Goal: Transaction & Acquisition: Purchase product/service

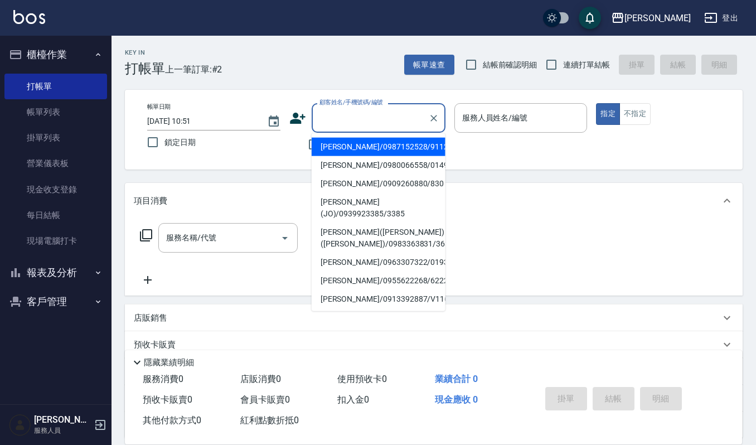
drag, startPoint x: 377, startPoint y: 121, endPoint x: 396, endPoint y: 125, distance: 19.5
click at [386, 121] on input "顧客姓名/手機號碼/編號" at bounding box center [369, 118] width 107 height 20
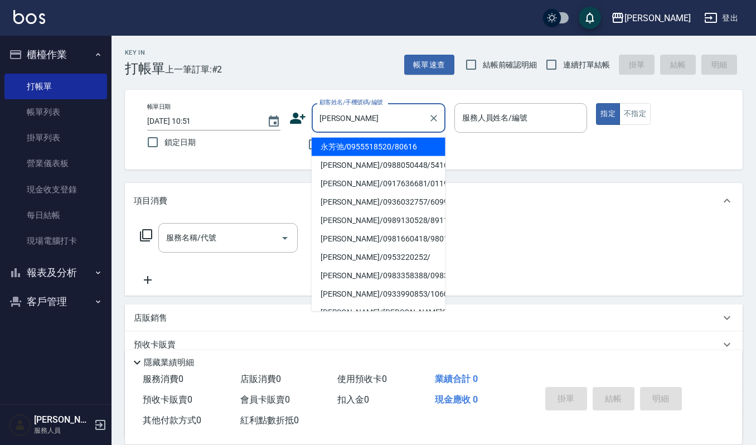
click at [387, 119] on input "[PERSON_NAME]" at bounding box center [369, 118] width 107 height 20
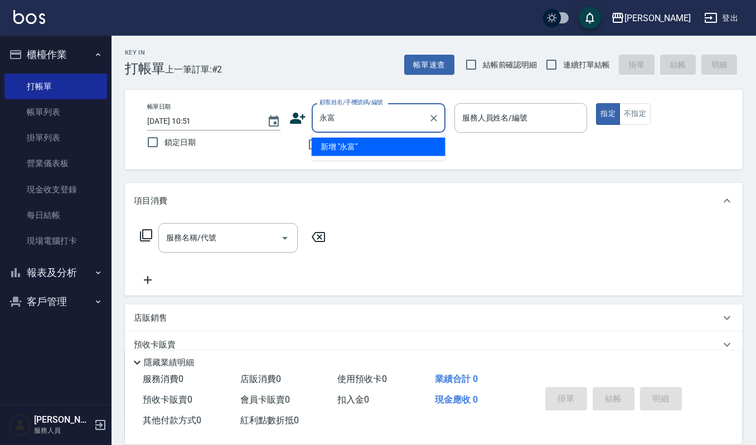
type input "永富"
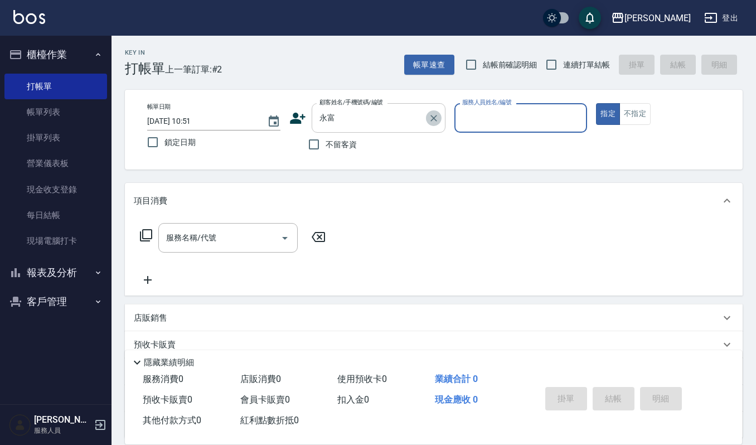
click at [432, 116] on icon "Clear" at bounding box center [433, 118] width 11 height 11
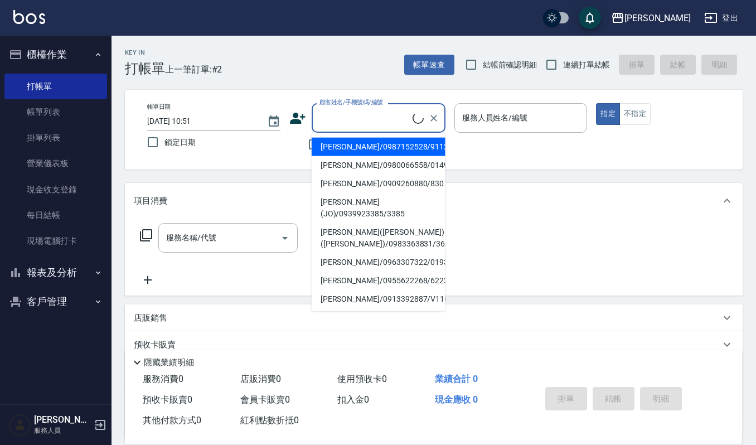
click at [368, 127] on input "顧客姓名/手機號碼/編號" at bounding box center [364, 118] width 96 height 20
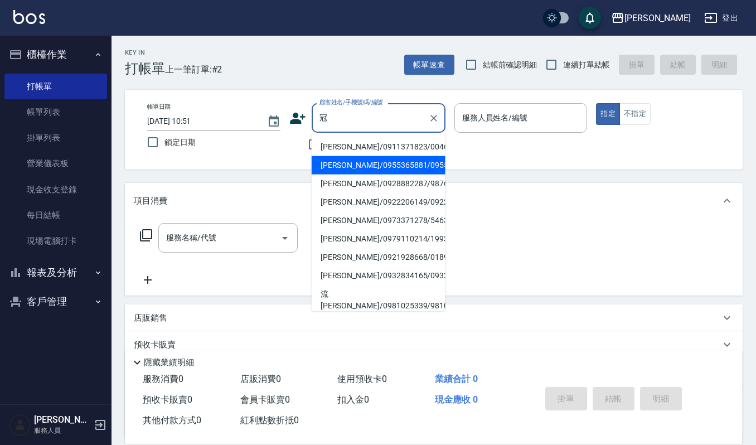
click at [382, 168] on li "[PERSON_NAME]/0955365881/0955365881" at bounding box center [378, 165] width 134 height 18
type input "[PERSON_NAME]/0955365881/0955365881"
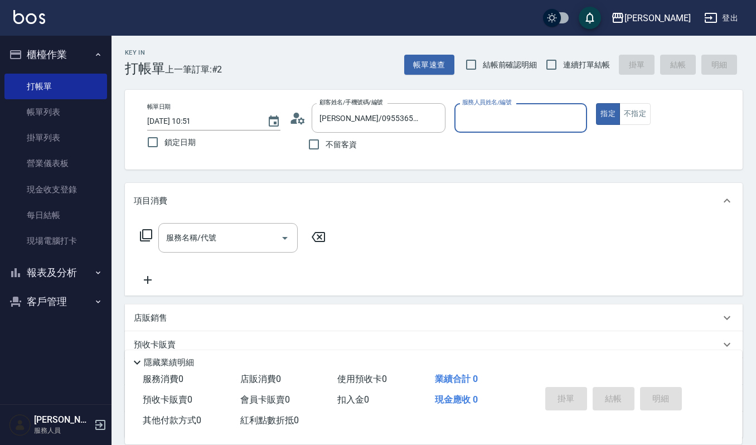
type input "Joalin-6"
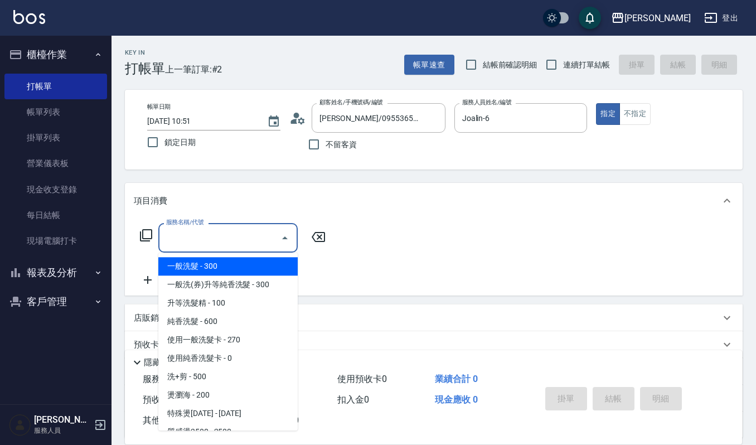
click at [246, 235] on input "服務名稱/代號" at bounding box center [219, 238] width 113 height 20
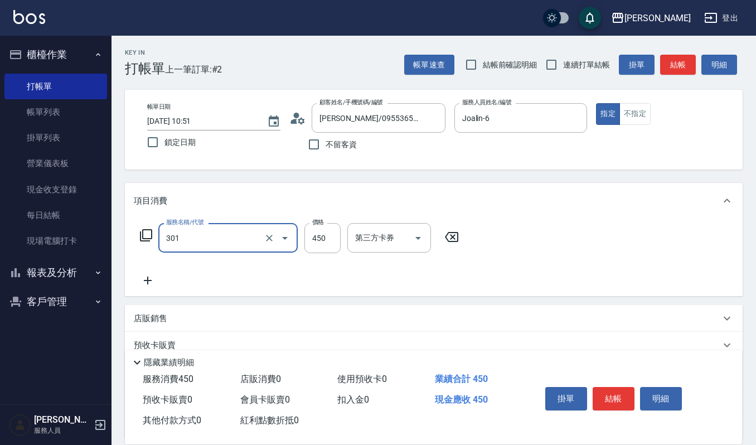
type input "創意剪髮(301)"
type input "360"
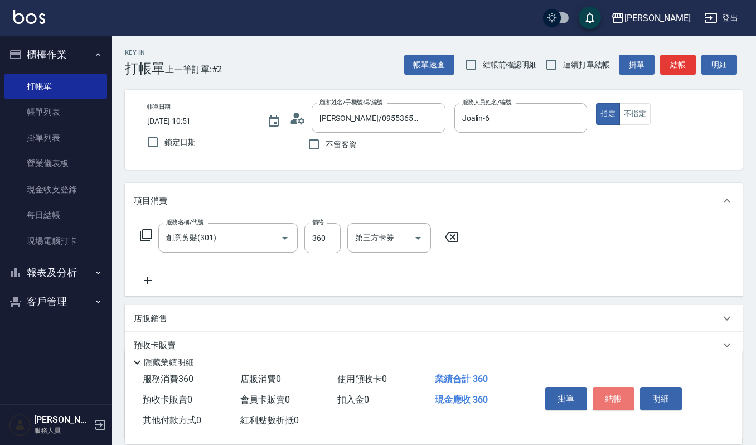
click at [611, 390] on button "結帳" at bounding box center [613, 398] width 42 height 23
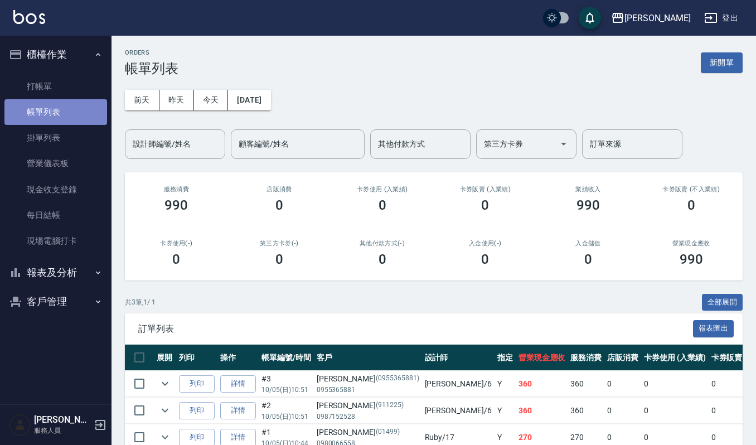
click at [83, 110] on link "帳單列表" at bounding box center [55, 112] width 103 height 26
drag, startPoint x: 156, startPoint y: 139, endPoint x: 173, endPoint y: 136, distance: 17.0
click at [158, 139] on input "設計師編號/姓名" at bounding box center [175, 144] width 90 height 20
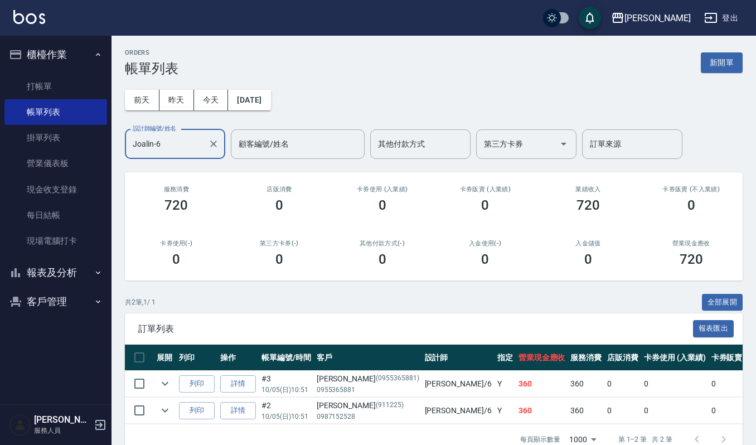
type input "Joalin-6"
click at [79, 299] on button "客戶管理" at bounding box center [55, 301] width 103 height 29
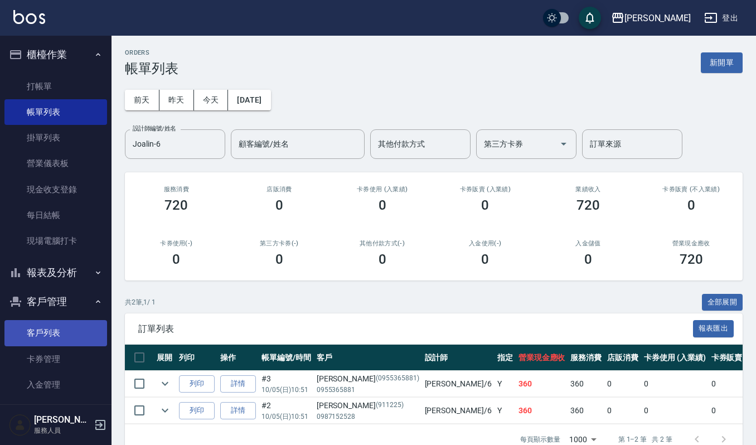
click at [61, 339] on link "客戶列表" at bounding box center [55, 333] width 103 height 26
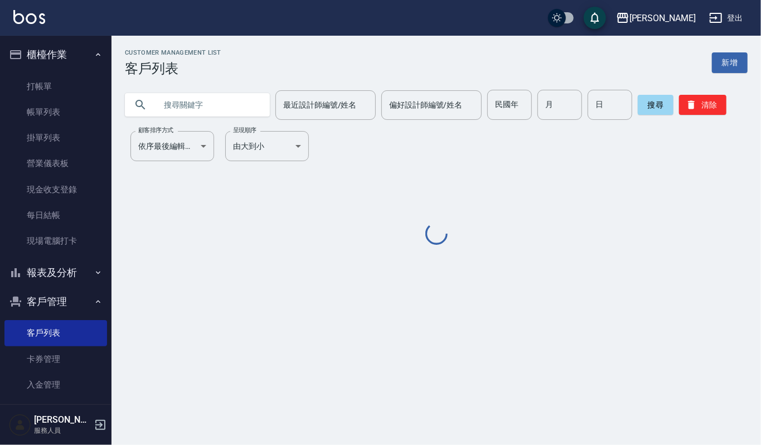
click at [230, 103] on input "text" at bounding box center [208, 105] width 105 height 30
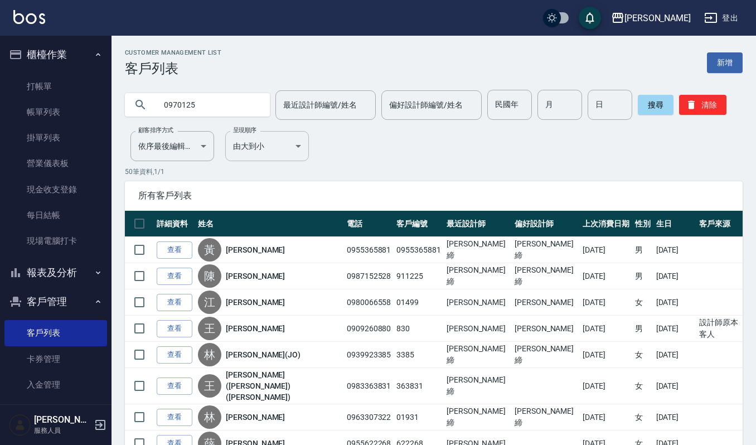
type input "0970125"
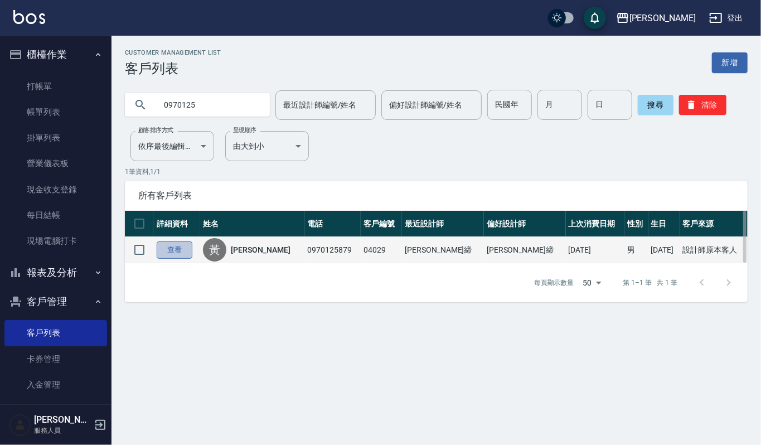
click at [176, 254] on link "查看" at bounding box center [175, 249] width 36 height 17
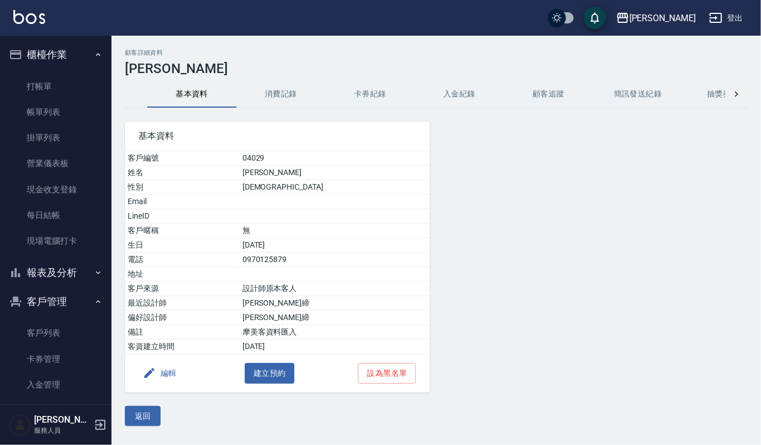
click at [276, 96] on button "消費記錄" at bounding box center [280, 94] width 89 height 27
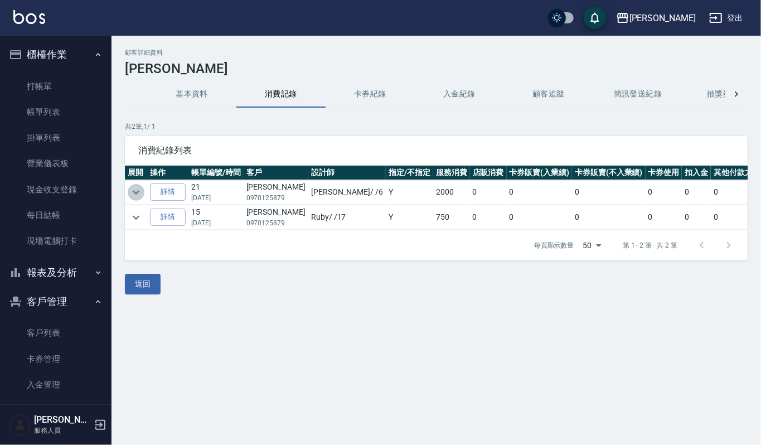
click at [136, 190] on icon "expand row" at bounding box center [135, 192] width 13 height 13
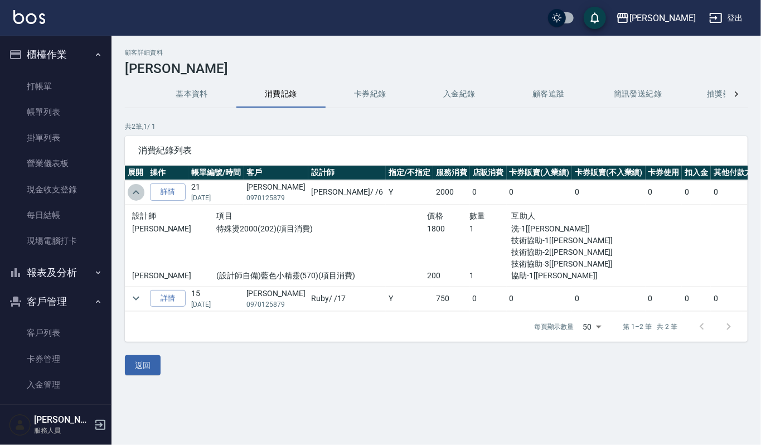
click at [136, 190] on icon "expand row" at bounding box center [135, 192] width 13 height 13
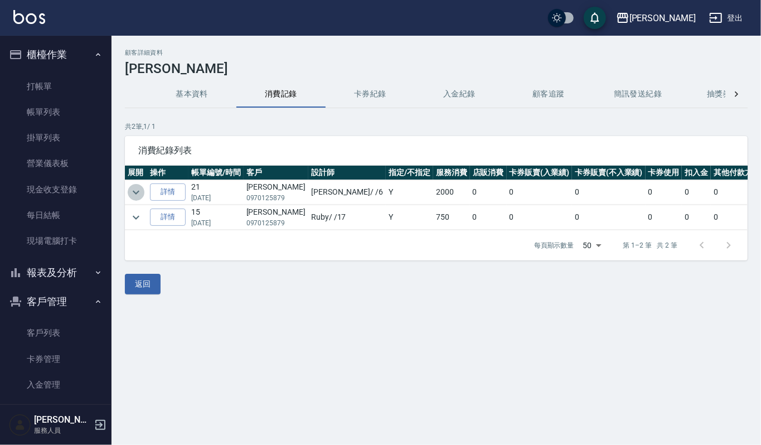
click at [135, 191] on icon "expand row" at bounding box center [135, 192] width 13 height 13
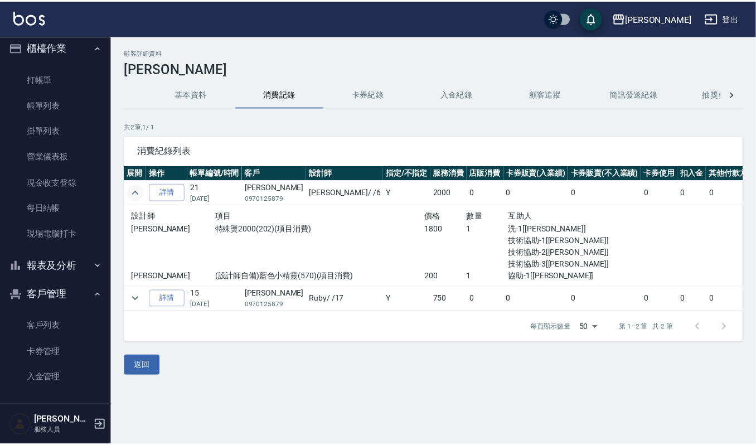
scroll to position [11, 0]
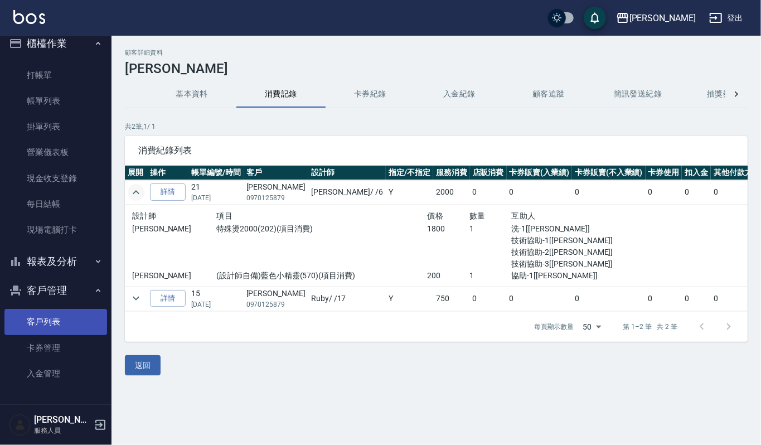
click at [82, 319] on link "客戶列表" at bounding box center [55, 322] width 103 height 26
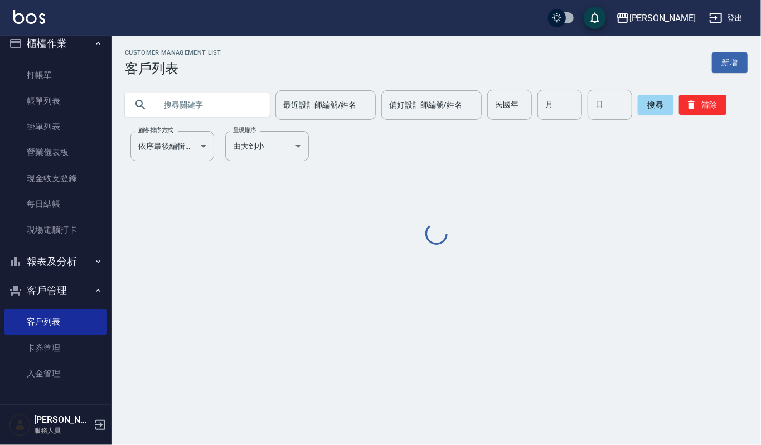
click at [230, 114] on input "text" at bounding box center [208, 105] width 105 height 30
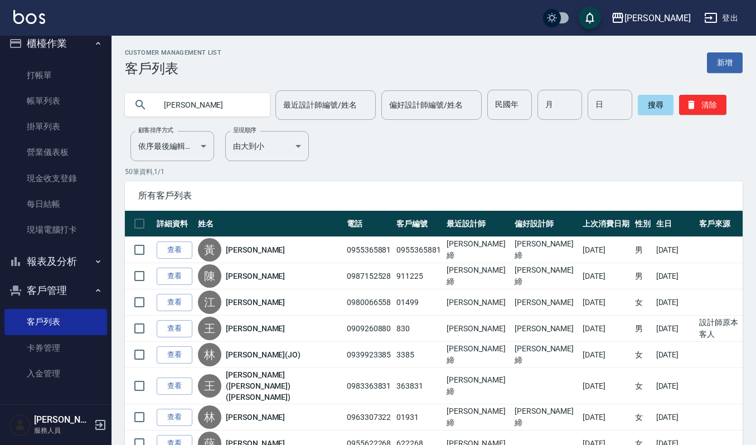
type input "[PERSON_NAME]"
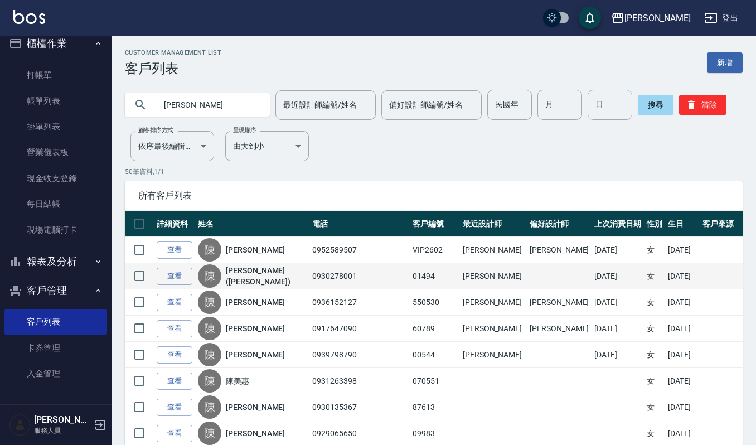
click at [193, 280] on td "查看" at bounding box center [174, 276] width 41 height 26
click at [182, 277] on link "查看" at bounding box center [175, 275] width 36 height 17
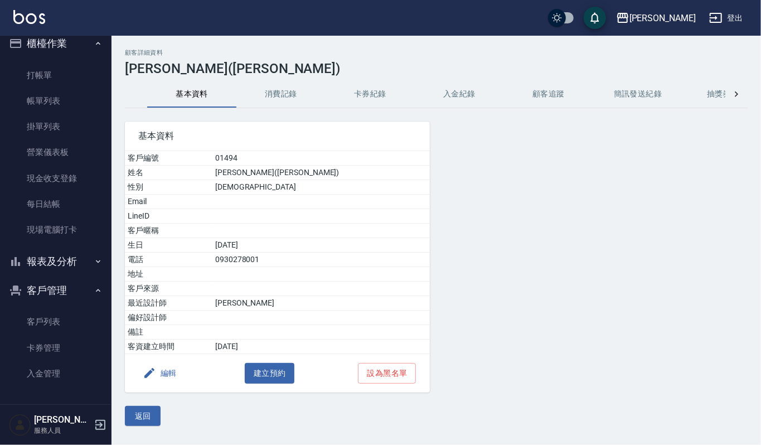
click at [279, 90] on button "消費記錄" at bounding box center [280, 94] width 89 height 27
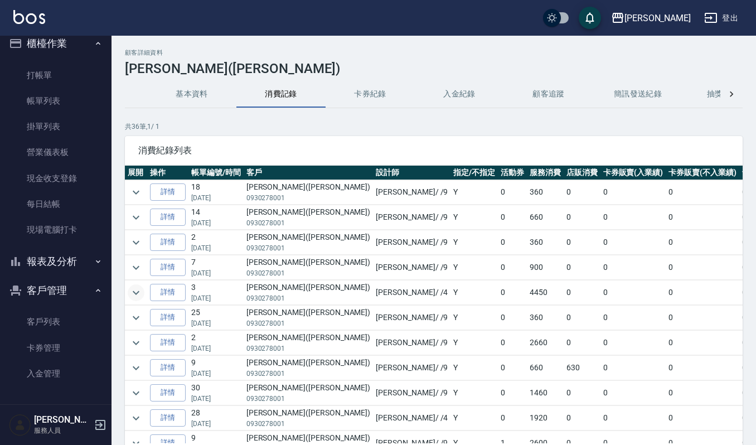
click at [137, 293] on icon "expand row" at bounding box center [135, 292] width 13 height 13
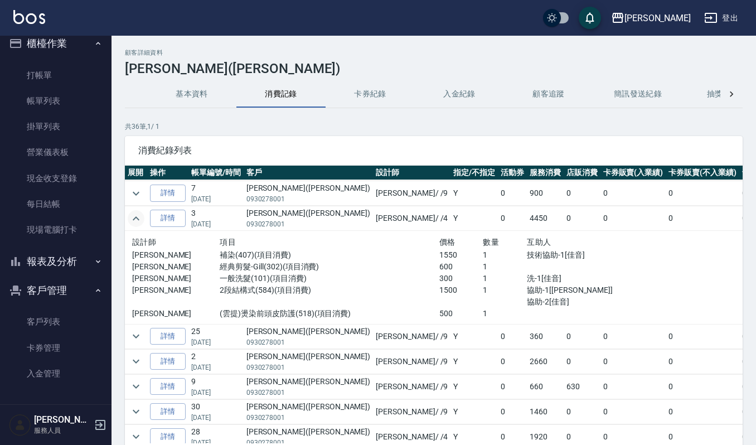
scroll to position [148, 0]
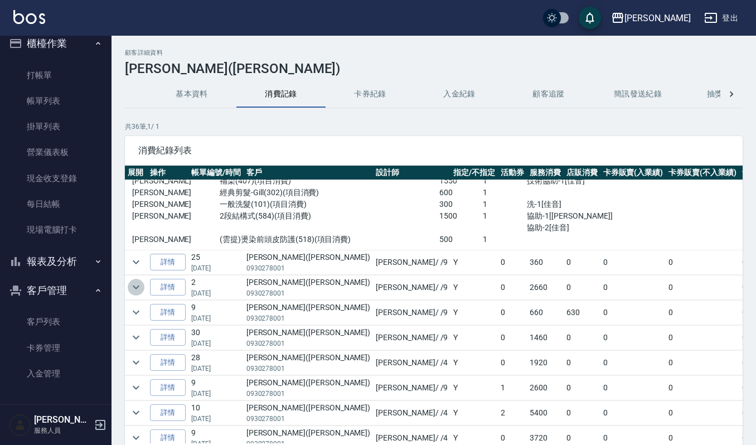
click at [140, 290] on icon "expand row" at bounding box center [135, 286] width 13 height 13
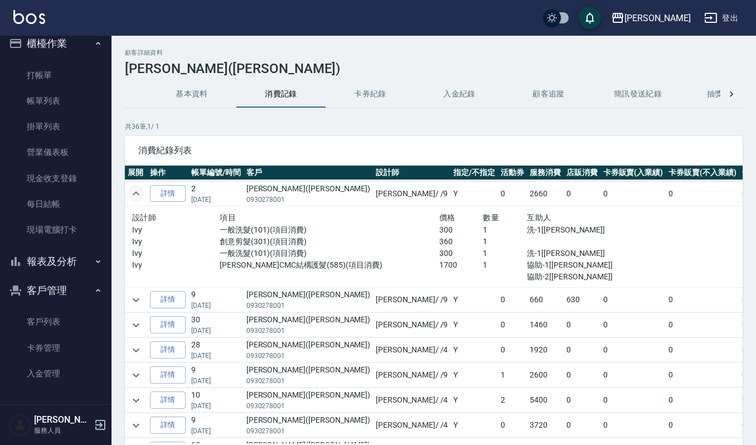
scroll to position [297, 0]
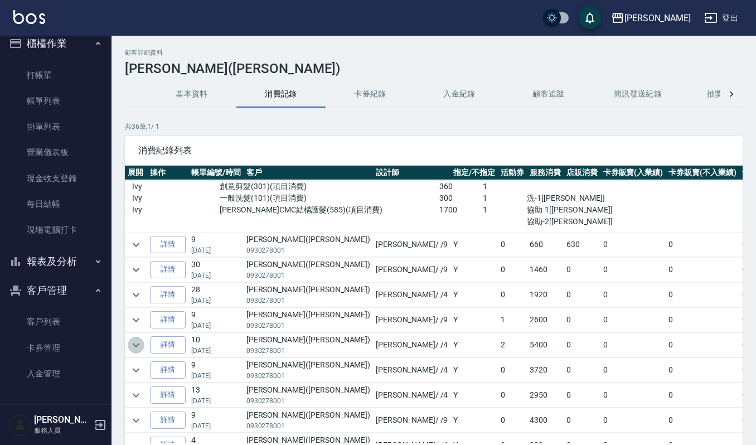
click at [137, 347] on icon "expand row" at bounding box center [135, 344] width 13 height 13
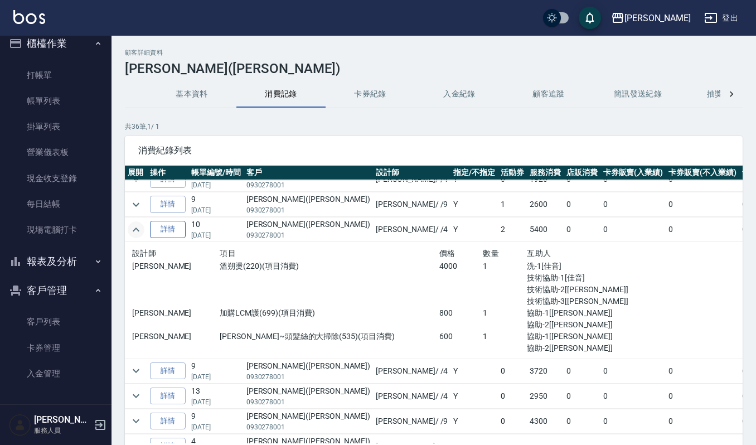
scroll to position [446, 0]
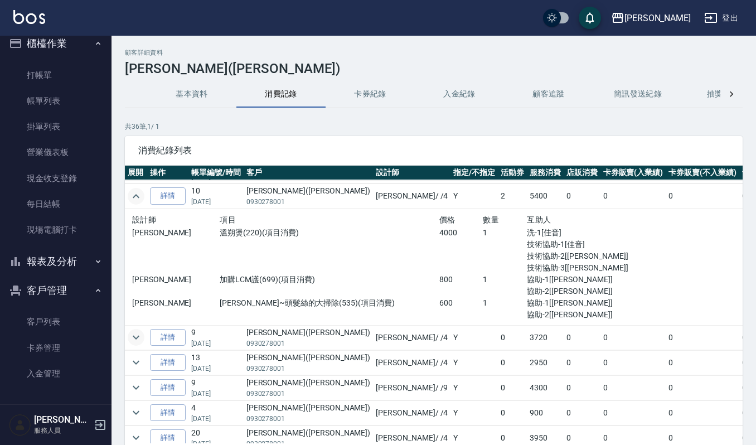
click at [134, 340] on icon "expand row" at bounding box center [135, 336] width 13 height 13
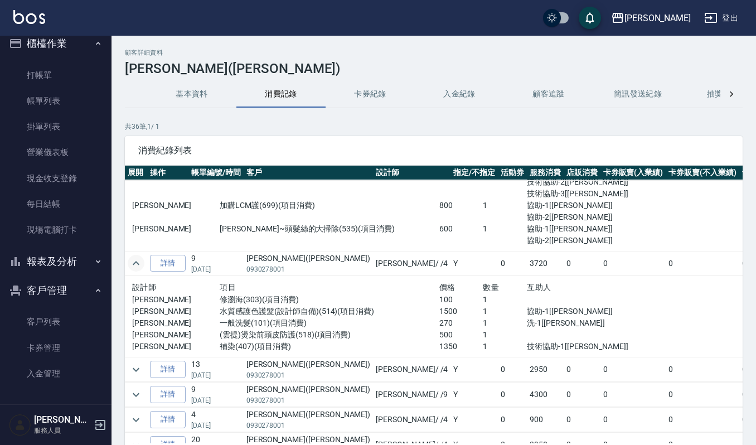
scroll to position [594, 0]
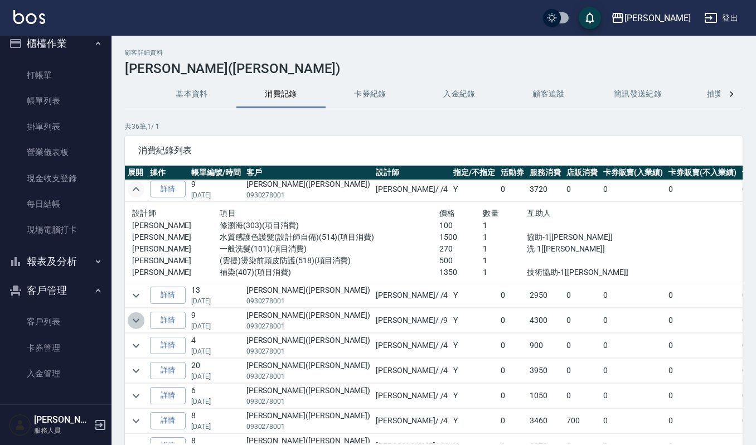
click at [138, 319] on icon "expand row" at bounding box center [135, 320] width 13 height 13
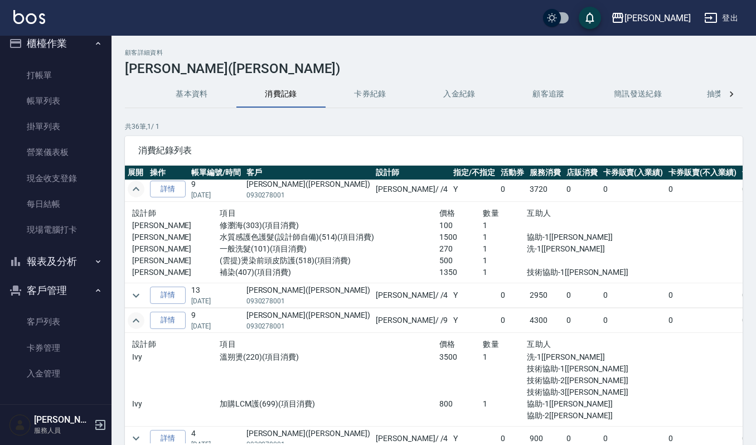
scroll to position [669, 0]
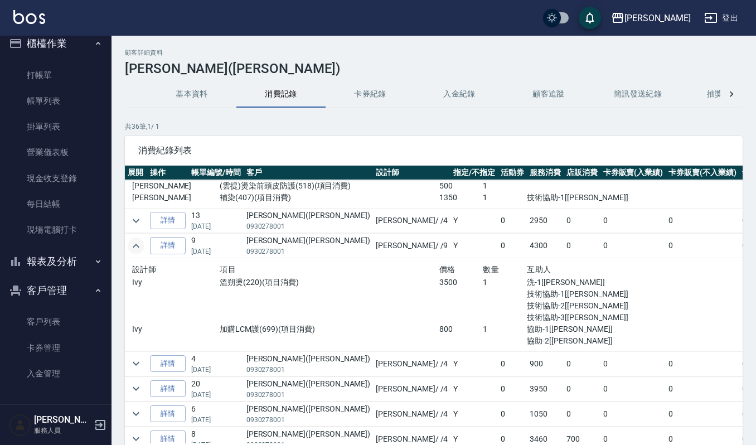
click at [125, 223] on td at bounding box center [136, 220] width 22 height 25
click at [140, 223] on icon "expand row" at bounding box center [135, 220] width 13 height 13
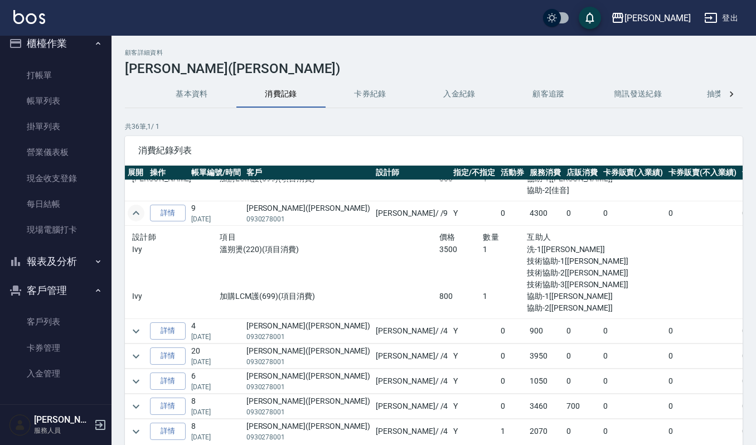
scroll to position [817, 0]
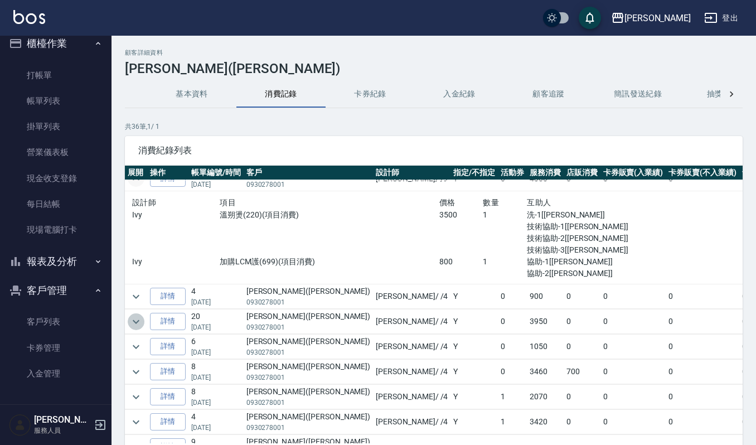
click at [131, 321] on icon "expand row" at bounding box center [135, 321] width 13 height 13
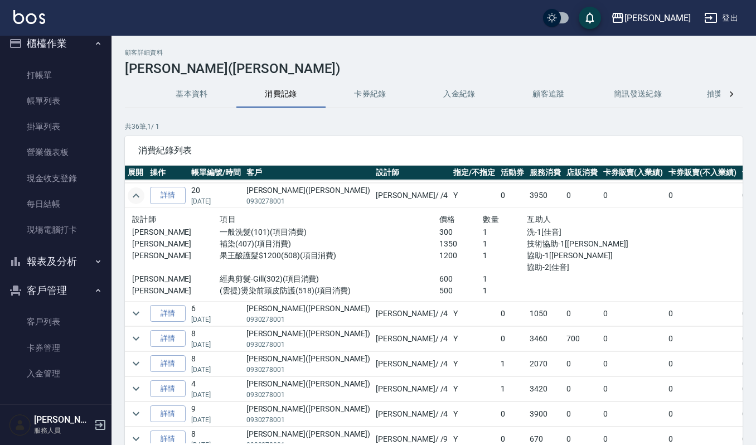
scroll to position [966, 0]
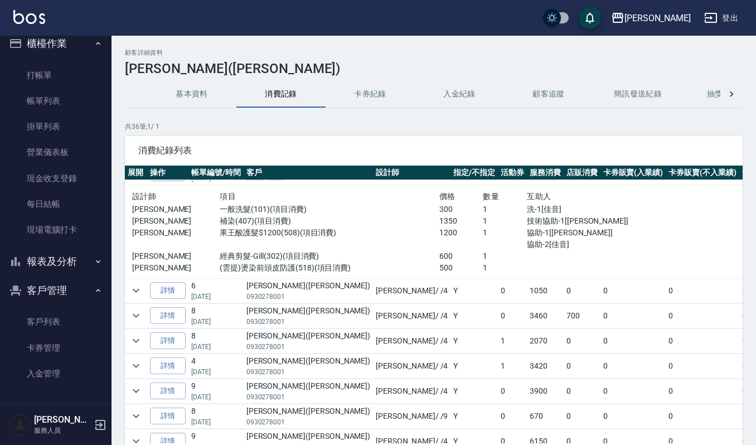
click at [145, 319] on td at bounding box center [136, 315] width 22 height 25
click at [138, 320] on icon "expand row" at bounding box center [135, 315] width 13 height 13
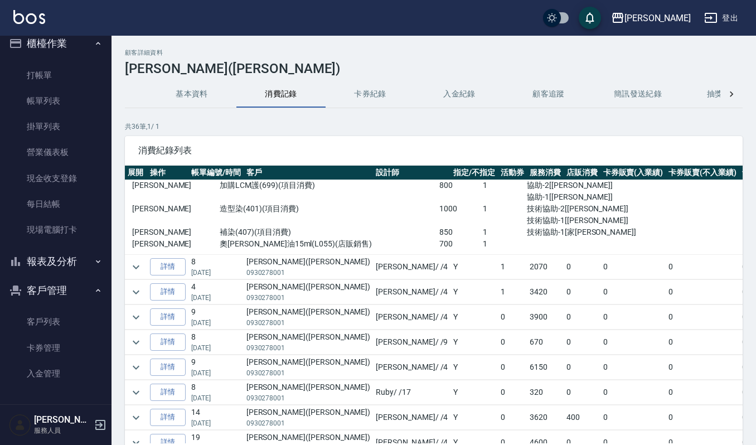
scroll to position [1189, 0]
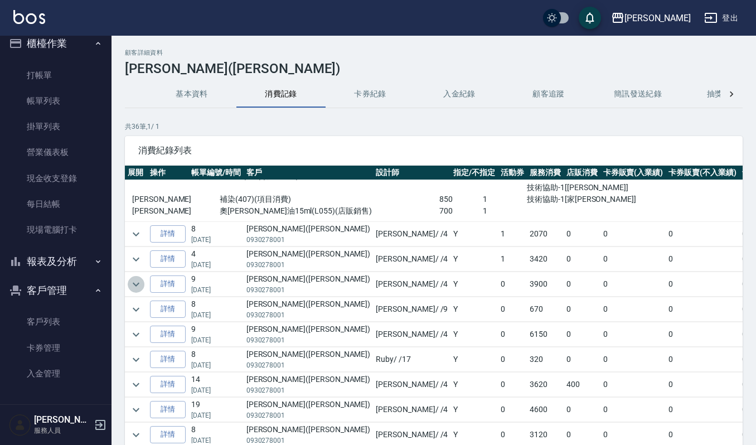
click at [137, 290] on icon "expand row" at bounding box center [135, 283] width 13 height 13
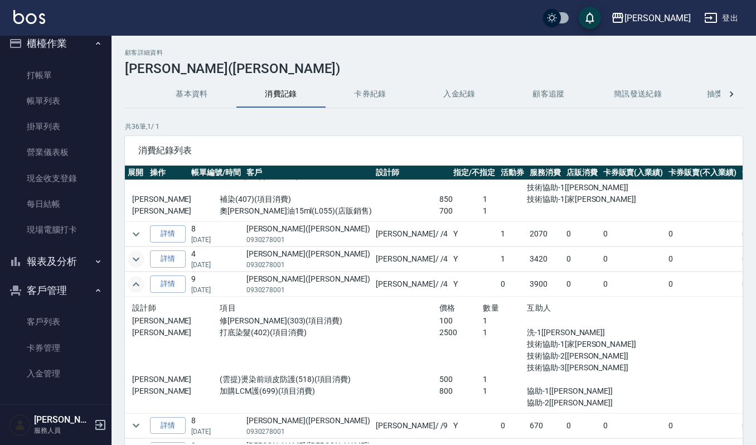
click at [139, 261] on icon "expand row" at bounding box center [135, 258] width 13 height 13
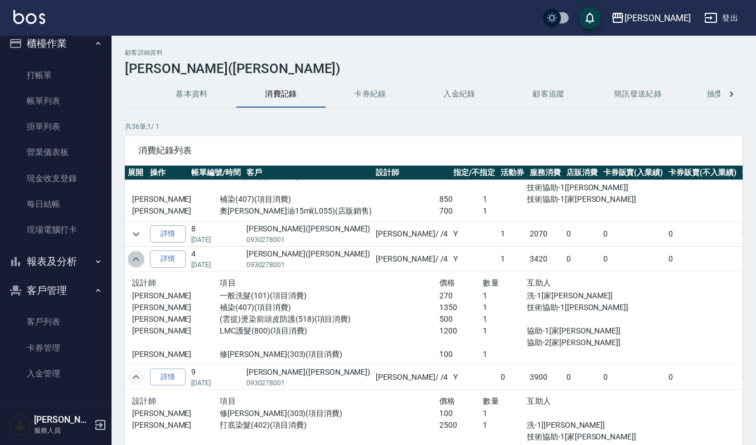
click at [139, 261] on icon "expand row" at bounding box center [135, 258] width 13 height 13
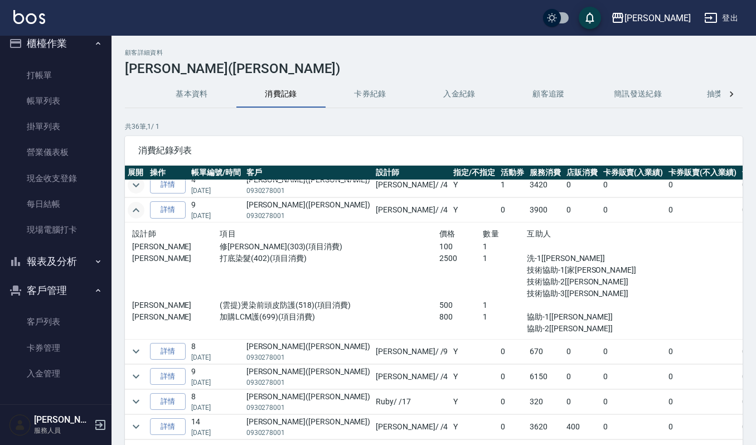
scroll to position [1337, 0]
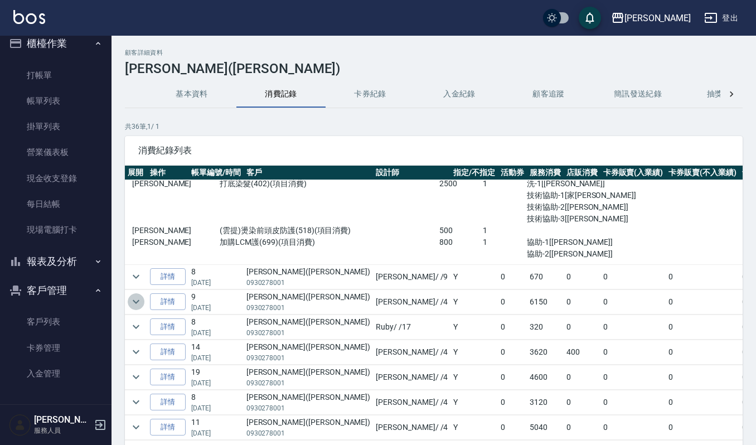
click at [137, 304] on icon "expand row" at bounding box center [136, 302] width 7 height 4
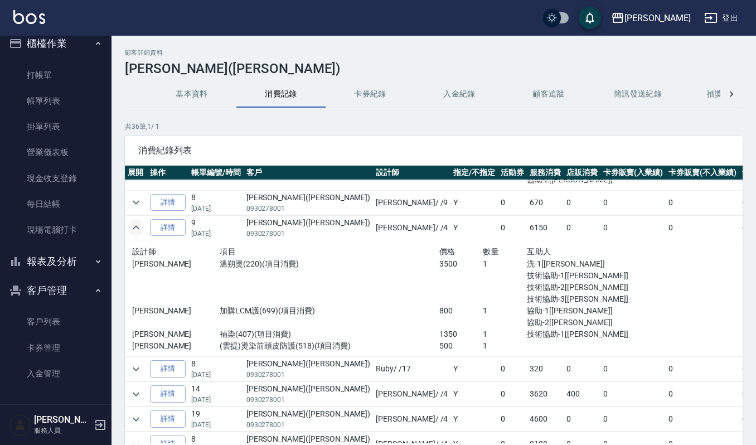
scroll to position [1485, 0]
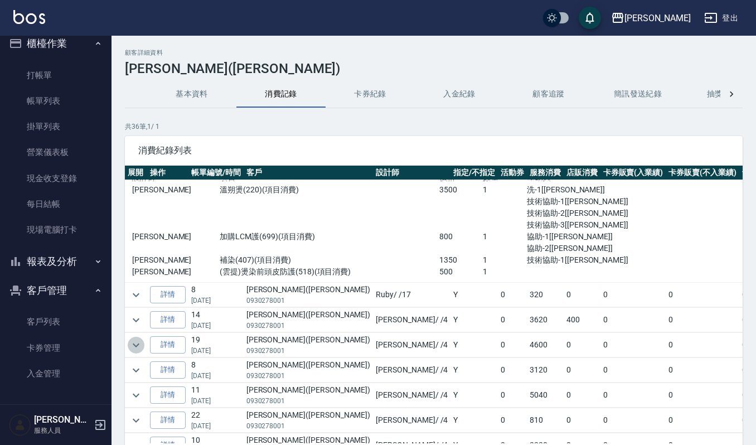
click at [140, 347] on button "expand row" at bounding box center [136, 345] width 17 height 17
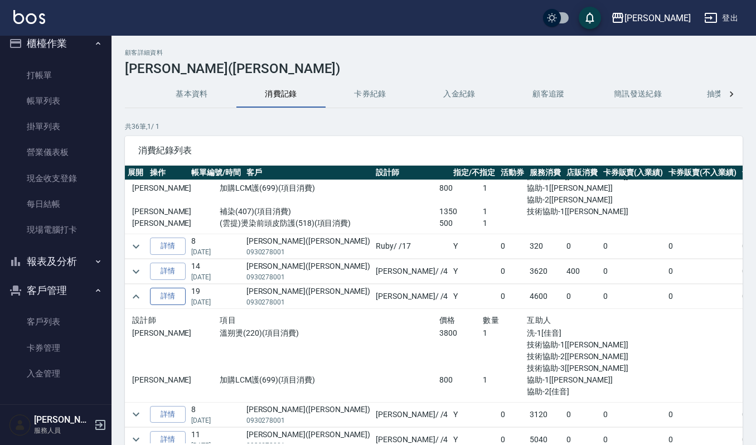
scroll to position [1560, 0]
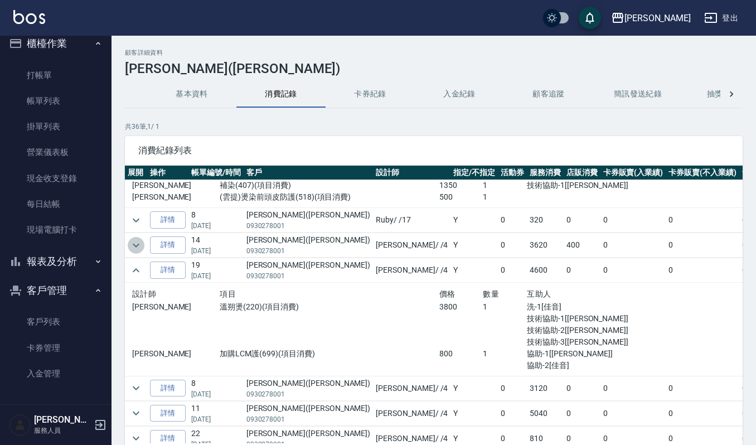
click at [138, 251] on icon "expand row" at bounding box center [135, 244] width 13 height 13
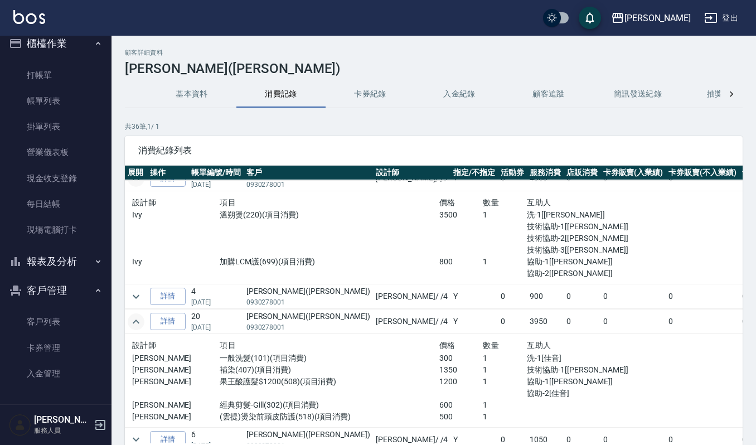
scroll to position [520, 0]
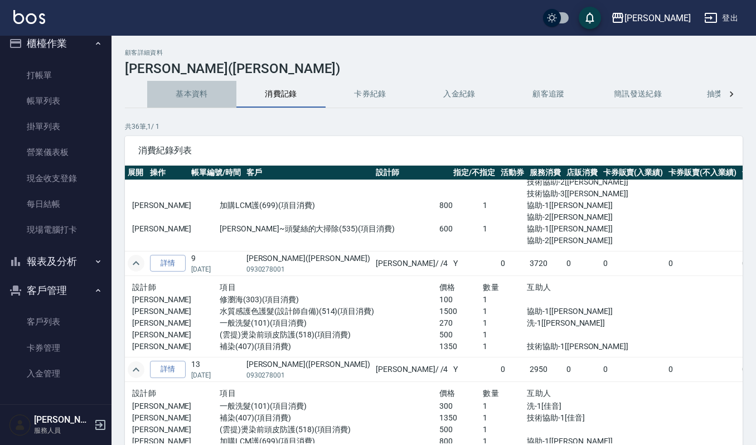
click at [168, 96] on button "基本資料" at bounding box center [191, 94] width 89 height 27
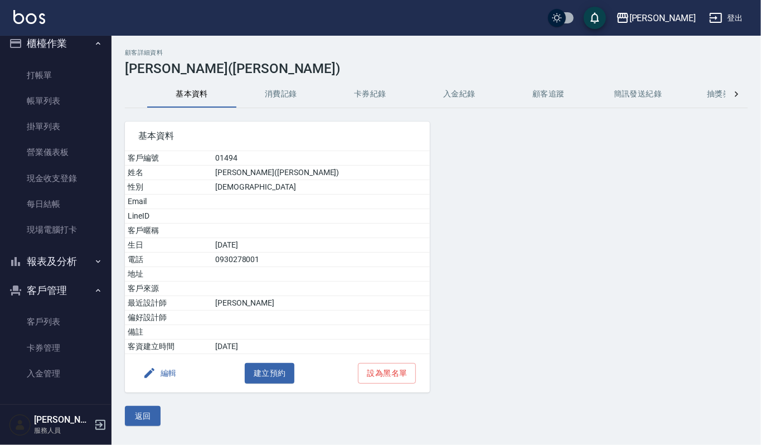
click at [283, 91] on button "消費記錄" at bounding box center [280, 94] width 89 height 27
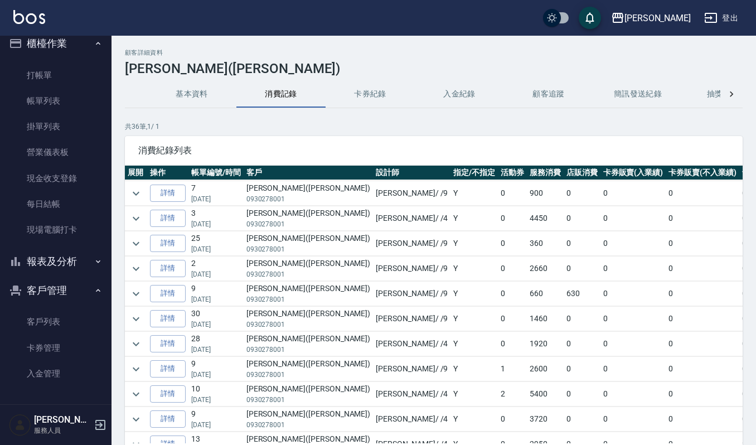
scroll to position [148, 0]
click at [140, 400] on icon "expand row" at bounding box center [135, 394] width 13 height 13
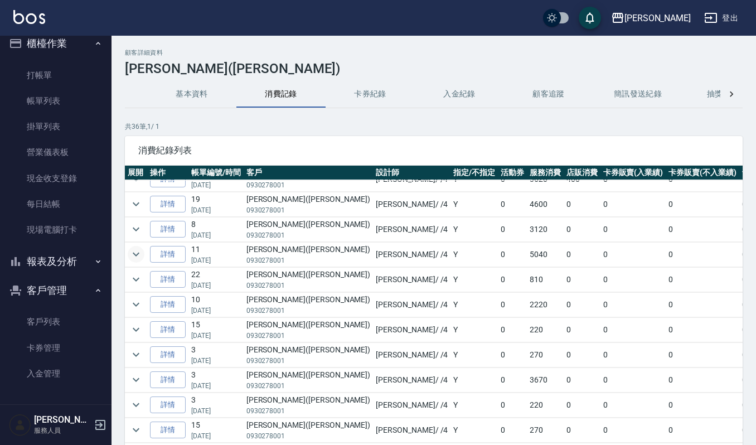
click at [134, 252] on icon "expand row" at bounding box center [135, 253] width 13 height 13
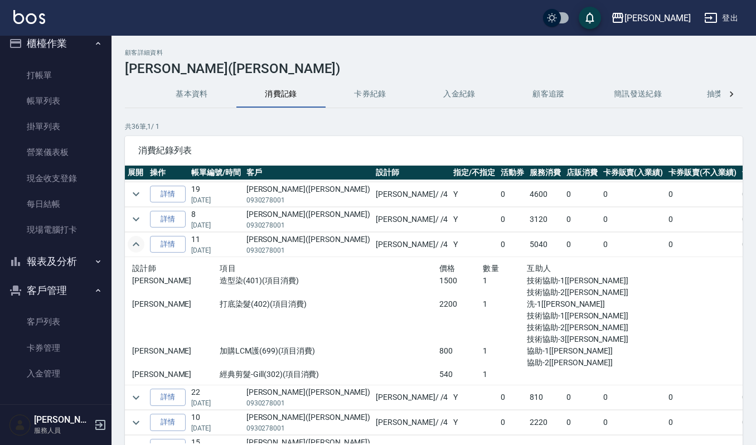
click at [134, 251] on icon "expand row" at bounding box center [135, 243] width 13 height 13
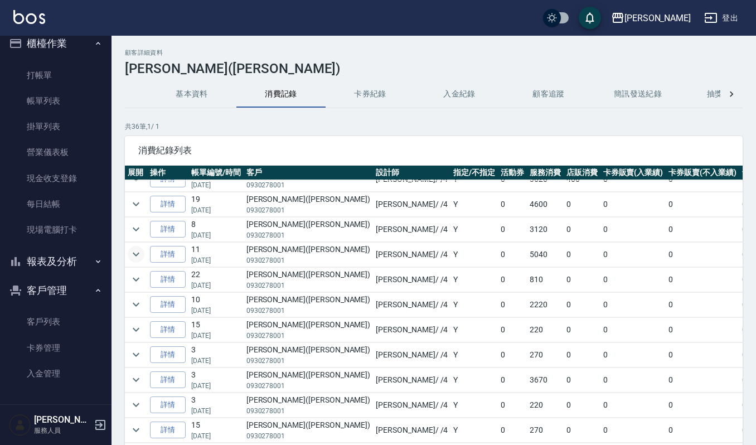
scroll to position [757, 0]
click at [134, 373] on icon "expand row" at bounding box center [135, 379] width 13 height 13
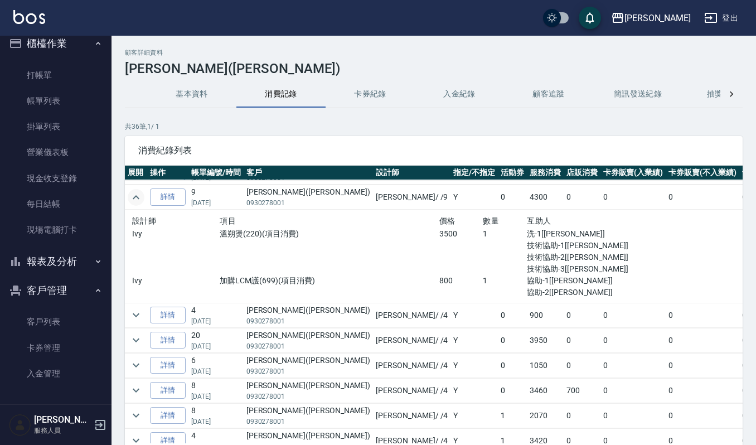
scroll to position [371, 0]
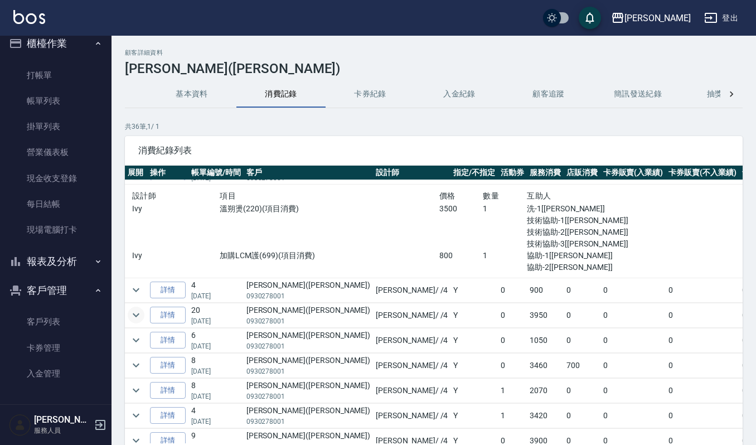
click at [139, 314] on icon "expand row" at bounding box center [135, 314] width 13 height 13
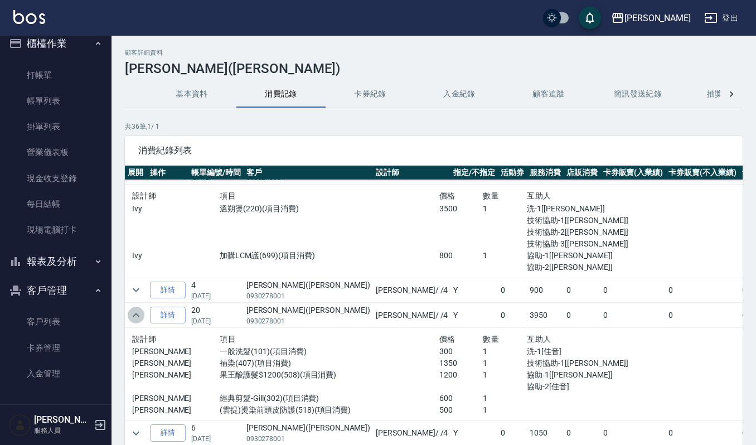
drag, startPoint x: 136, startPoint y: 317, endPoint x: 143, endPoint y: 316, distance: 6.7
click at [136, 317] on icon "expand row" at bounding box center [135, 314] width 13 height 13
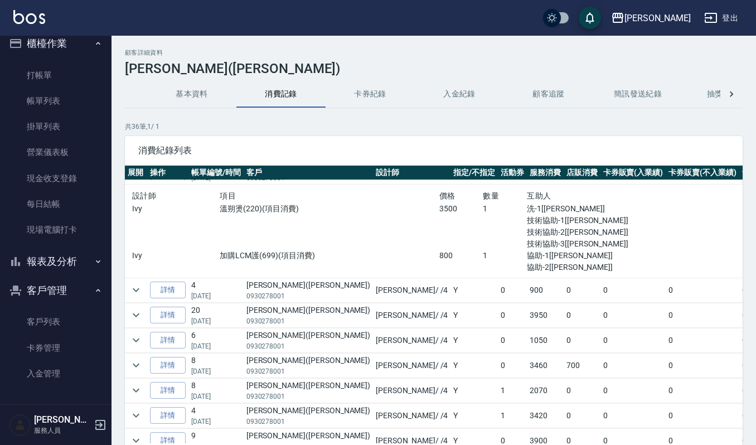
scroll to position [446, 0]
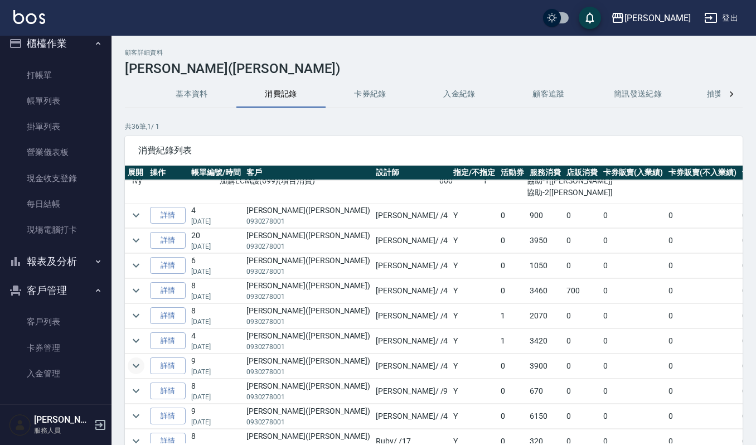
click at [139, 372] on icon "expand row" at bounding box center [135, 365] width 13 height 13
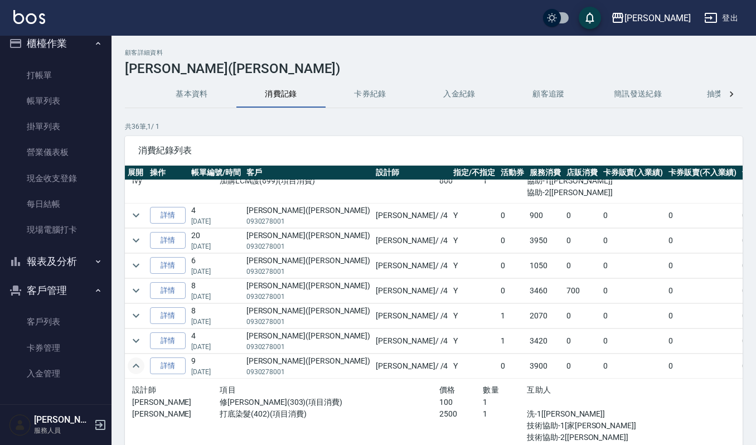
scroll to position [520, 0]
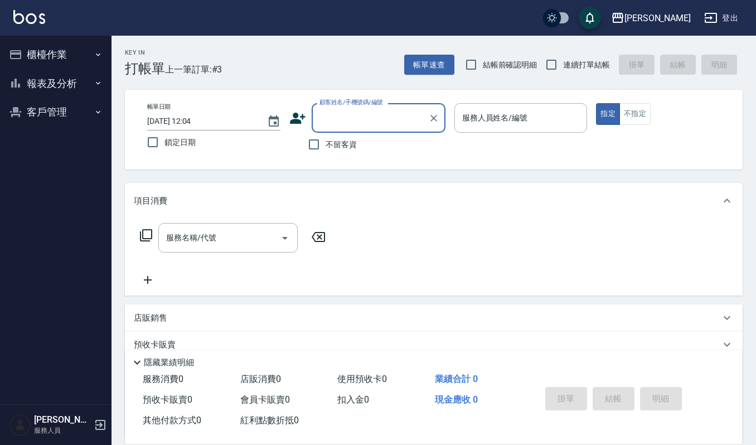
click at [359, 104] on label "顧客姓名/手機號碼/編號" at bounding box center [351, 102] width 64 height 8
click at [359, 108] on input "顧客姓名/手機號碼/編號" at bounding box center [369, 118] width 107 height 20
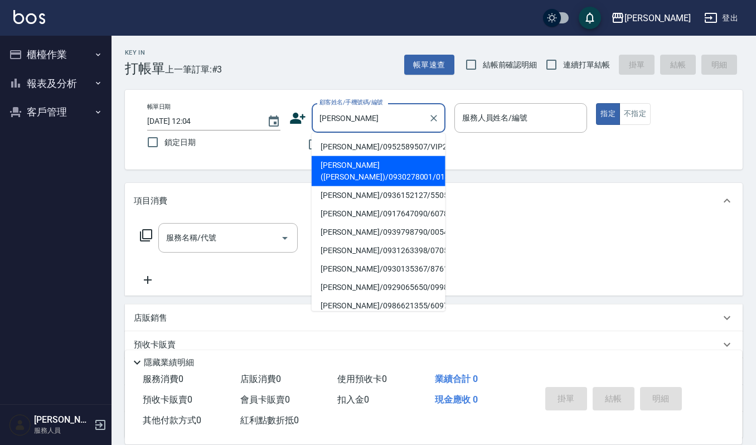
click at [368, 163] on li "陳美君(Gill)/0930278001/01494" at bounding box center [378, 171] width 134 height 30
type input "陳美君(Gill)/0930278001/01494"
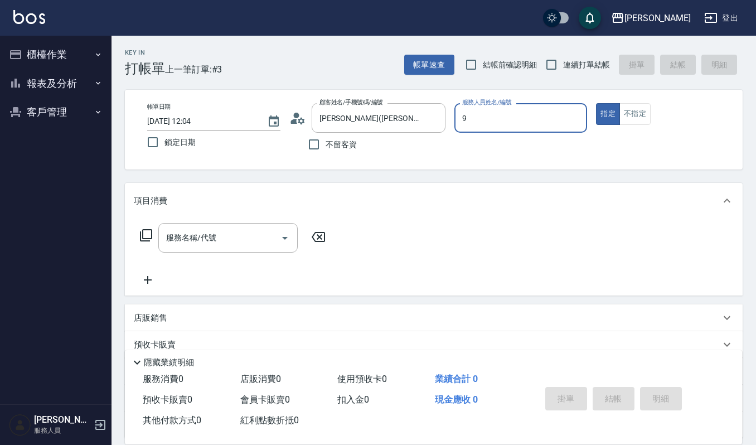
type input "Ivy艾薇-9"
type button "true"
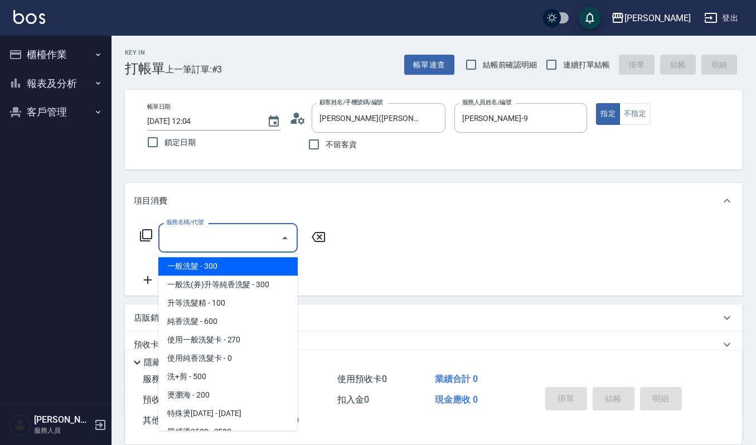
click at [228, 236] on input "服務名稱/代號" at bounding box center [219, 238] width 113 height 20
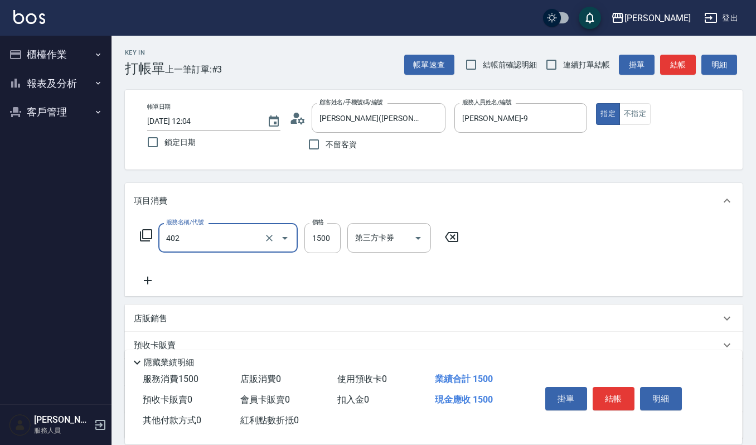
type input "打底染髮(402)"
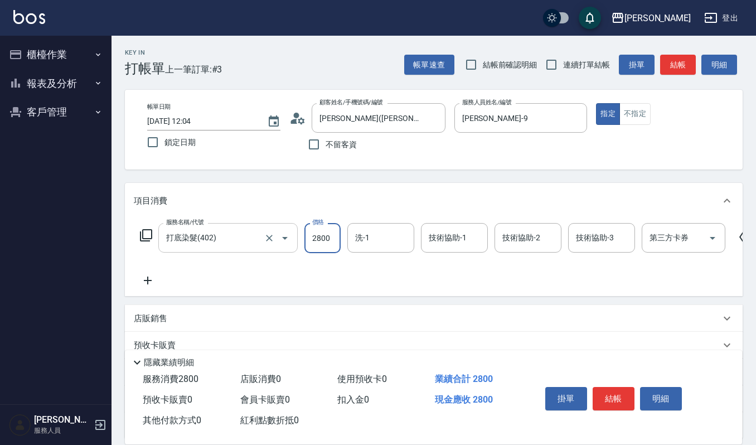
type input "2800"
type input "Ivy艾薇-9"
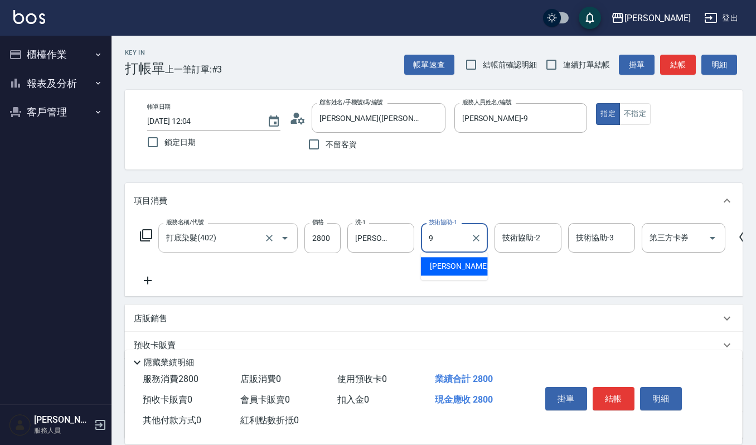
type input "Ivy艾薇-9"
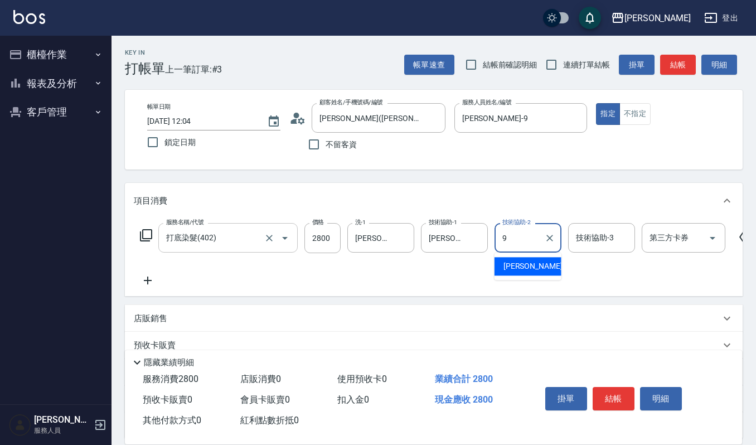
type input "Ivy艾薇-9"
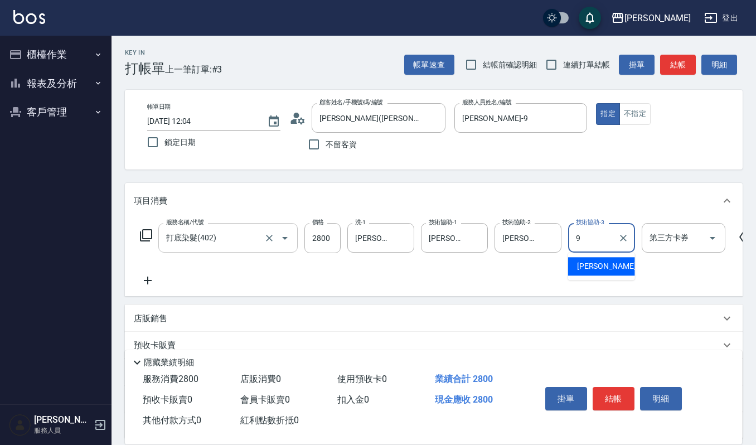
type input "Ivy艾薇-9"
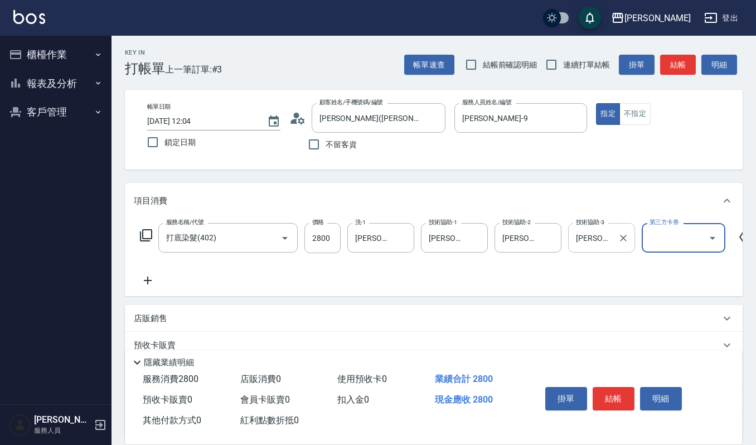
drag, startPoint x: 623, startPoint y: 235, endPoint x: 613, endPoint y: 236, distance: 9.6
click at [624, 238] on icon "Clear" at bounding box center [622, 237] width 11 height 11
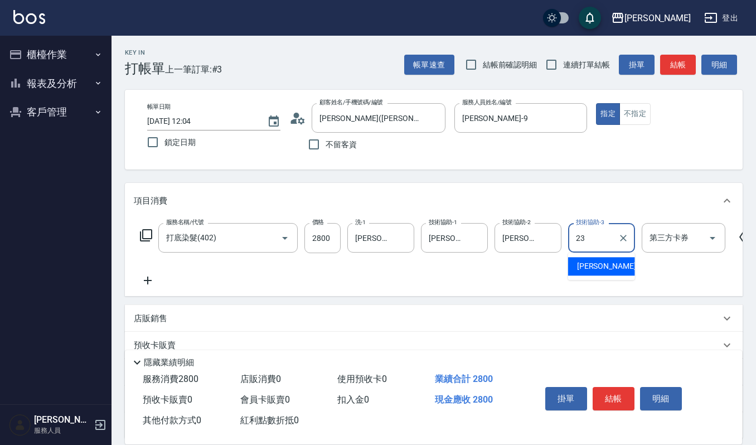
type input "郁涵-23"
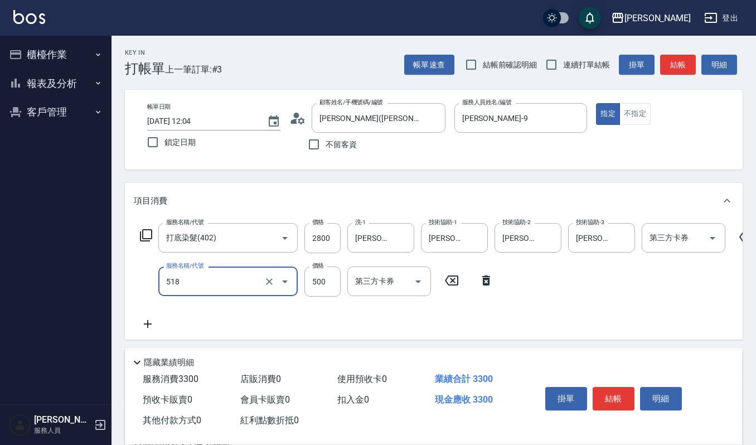
type input "(雲提)燙染前頭皮防護(518)"
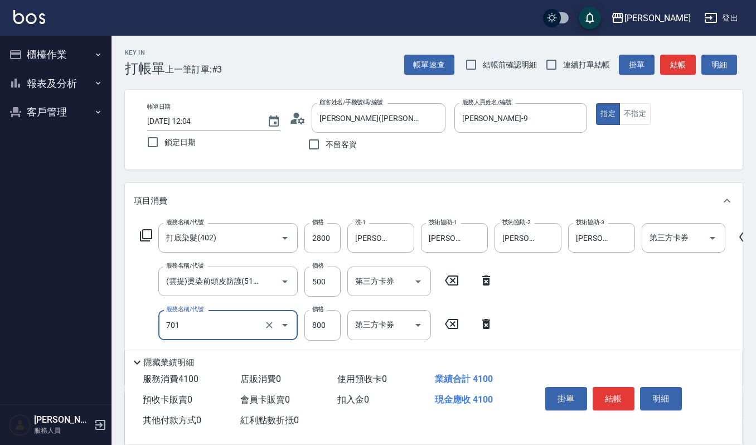
type input "CMC加購護(701)"
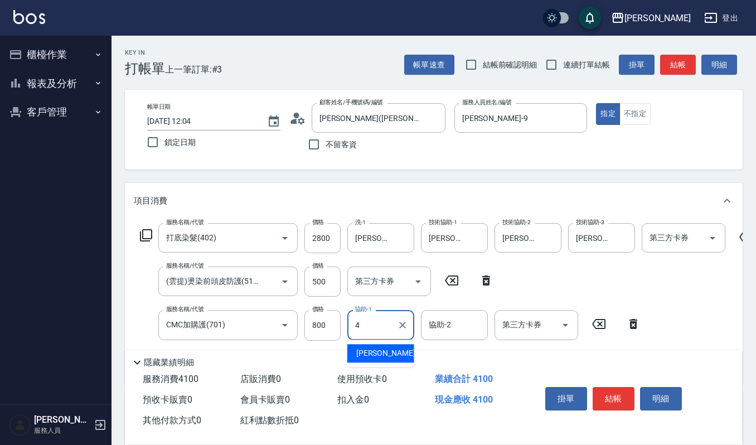
type input "吉兒-4"
click at [415, 328] on form "協助-1 吉兒-4 協助-1" at bounding box center [384, 325] width 74 height 30
click at [400, 328] on icon "Clear" at bounding box center [402, 324] width 11 height 11
type input "Ivy艾薇-9"
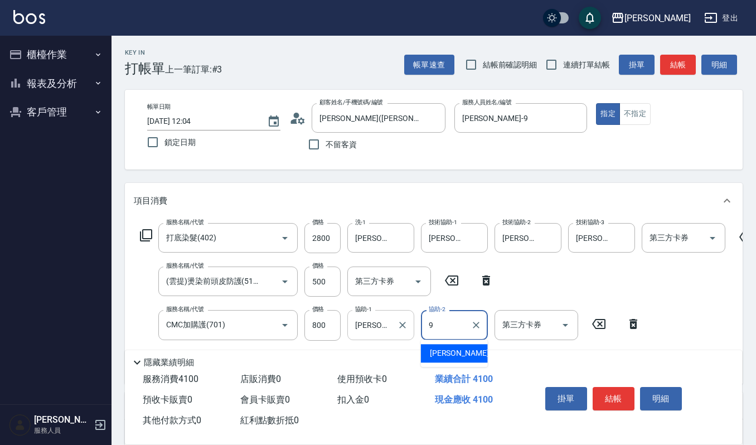
type input "Ivy艾薇-9"
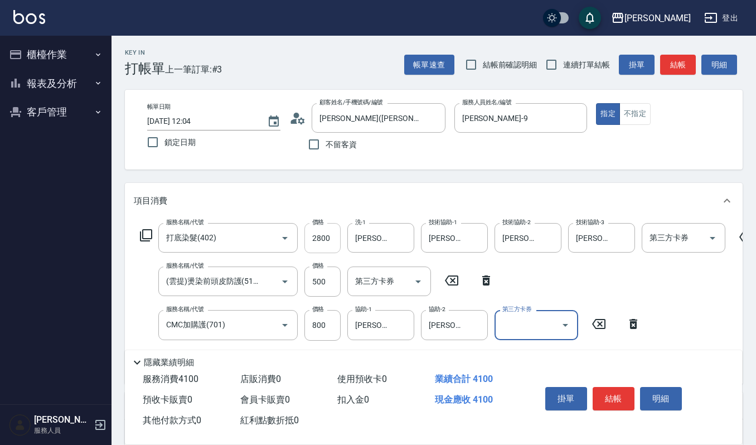
click at [317, 236] on input "2800" at bounding box center [322, 238] width 36 height 30
click at [319, 234] on input "2800" at bounding box center [322, 238] width 36 height 30
type input "2600"
click at [418, 174] on div "Key In 打帳單 上一筆訂單:#3 帳單速查 結帳前確認明細 連續打單結帳 掛單 結帳 明細 帳單日期 2025/10/05 12:04 鎖定日期 顧客姓…" at bounding box center [433, 333] width 644 height 595
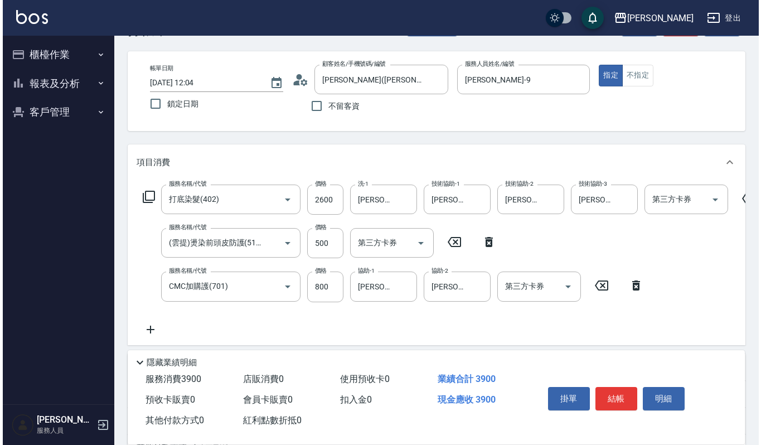
scroll to position [74, 0]
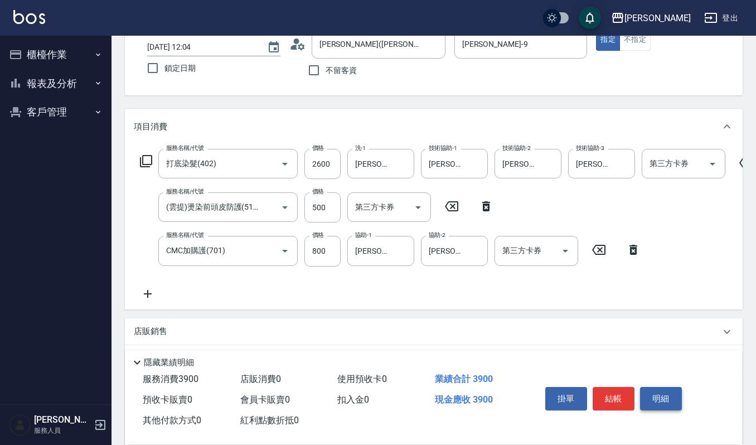
click at [669, 394] on button "明細" at bounding box center [661, 398] width 42 height 23
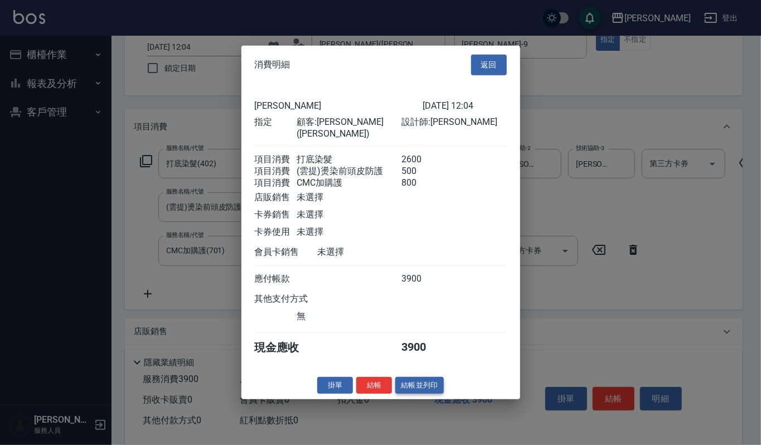
click at [415, 380] on button "結帳並列印" at bounding box center [419, 384] width 48 height 17
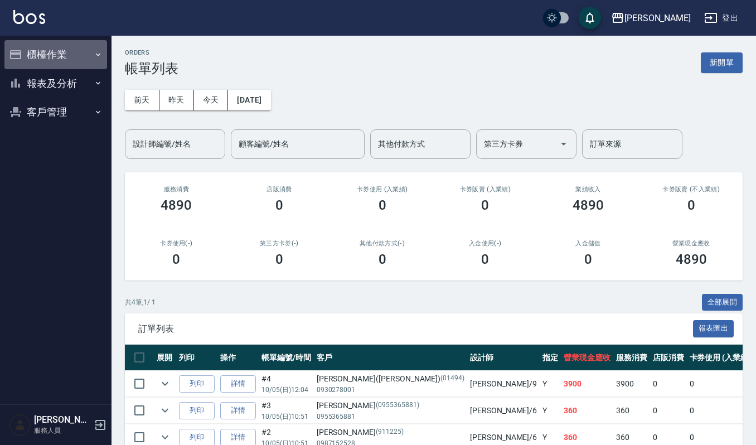
click at [68, 56] on button "櫃檯作業" at bounding box center [55, 54] width 103 height 29
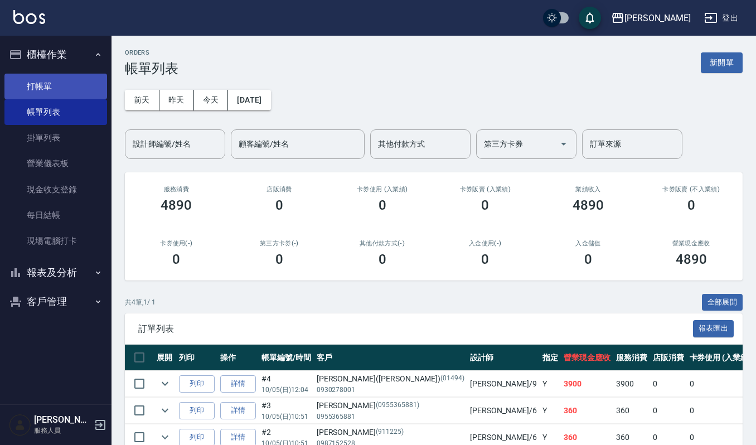
click at [72, 81] on link "打帳單" at bounding box center [55, 87] width 103 height 26
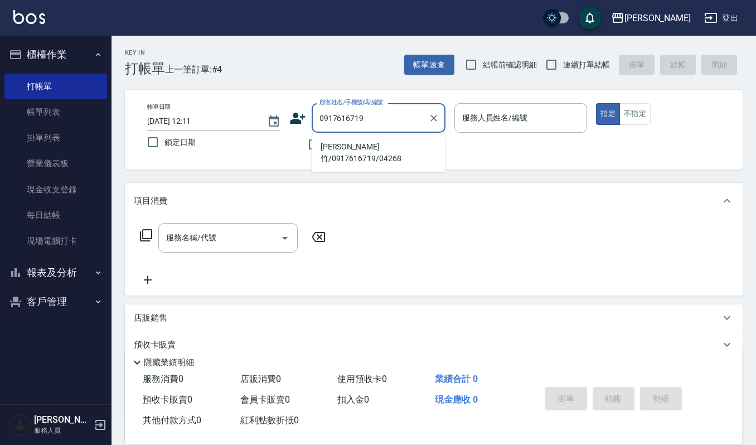
click at [347, 145] on li "林軒竹/0917616719/04268" at bounding box center [378, 153] width 134 height 30
type input "林軒竹/0917616719/04268"
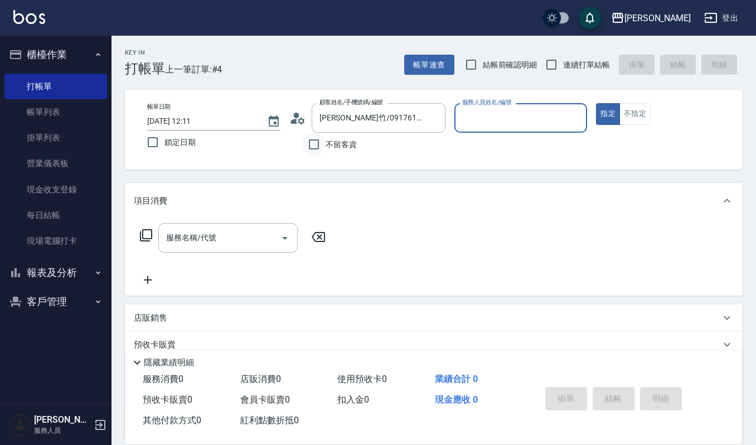
type input "Ivy艾薇-9"
click at [299, 116] on icon at bounding box center [297, 118] width 17 height 17
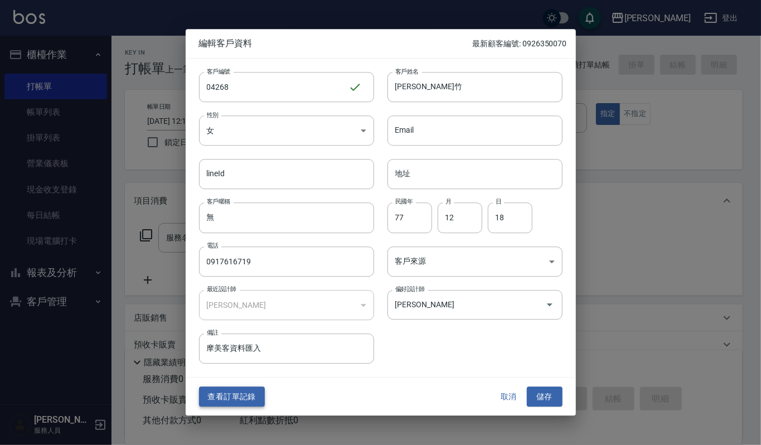
click at [243, 397] on button "查看訂單記錄" at bounding box center [232, 396] width 66 height 21
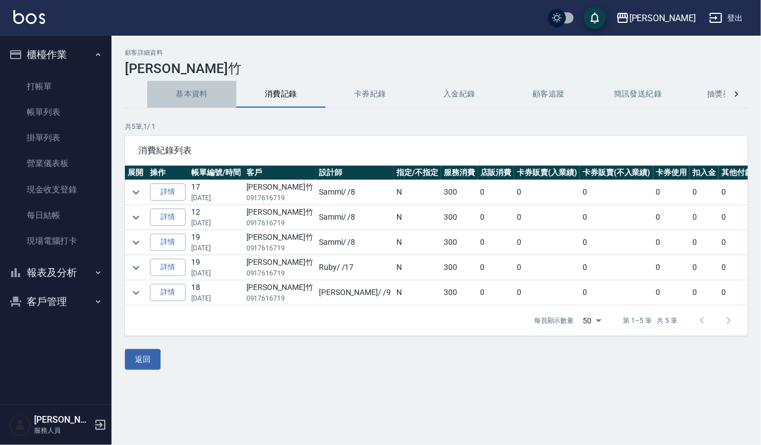
click at [196, 96] on button "基本資料" at bounding box center [191, 94] width 89 height 27
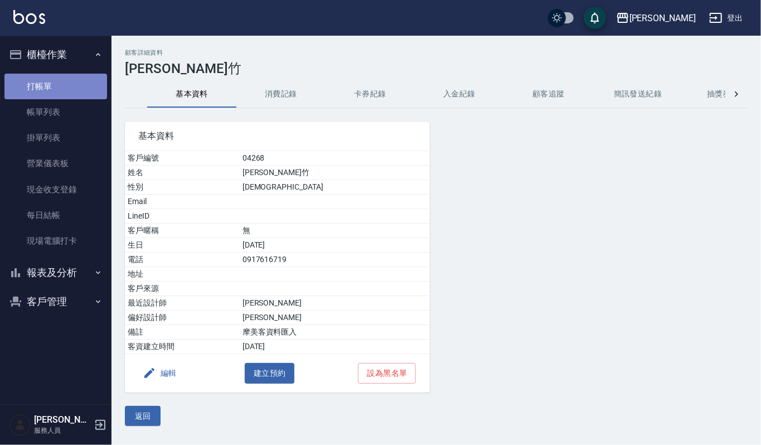
click at [41, 79] on link "打帳單" at bounding box center [55, 87] width 103 height 26
